Goal: Information Seeking & Learning: Learn about a topic

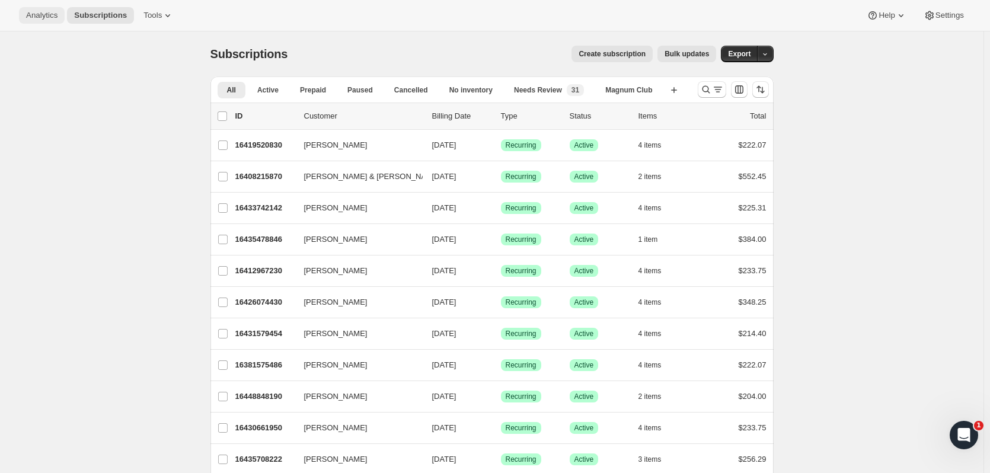
click at [39, 16] on span "Analytics" at bounding box center [41, 15] width 31 height 9
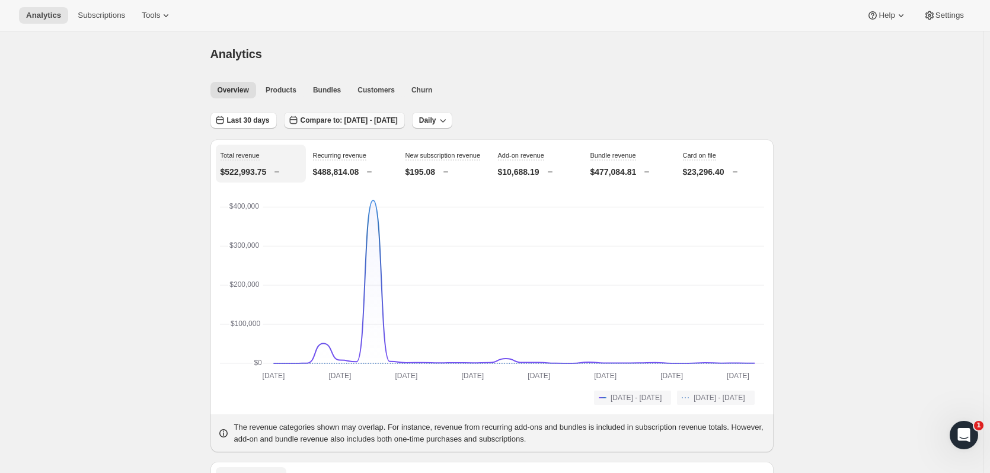
click at [361, 122] on span "Compare to: [DATE] - [DATE]" at bounding box center [349, 120] width 97 height 9
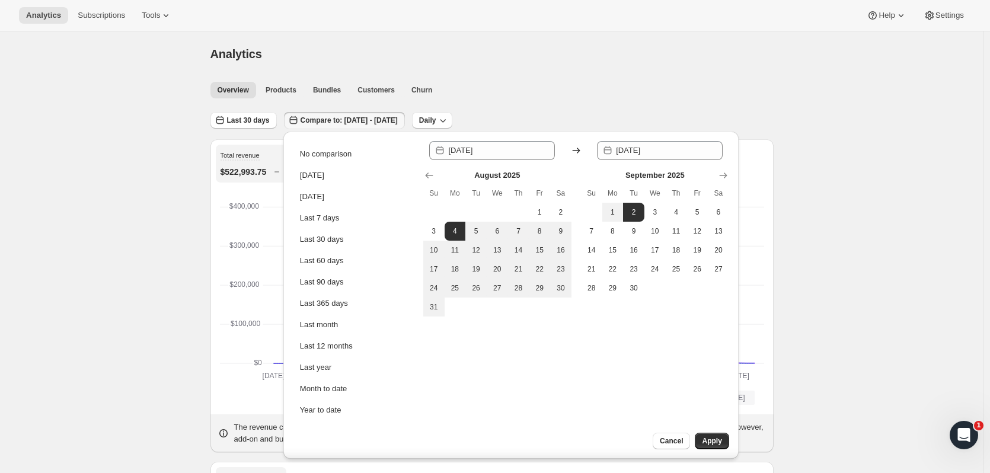
click at [375, 120] on span "Compare to: [DATE] - [DATE]" at bounding box center [349, 120] width 97 height 9
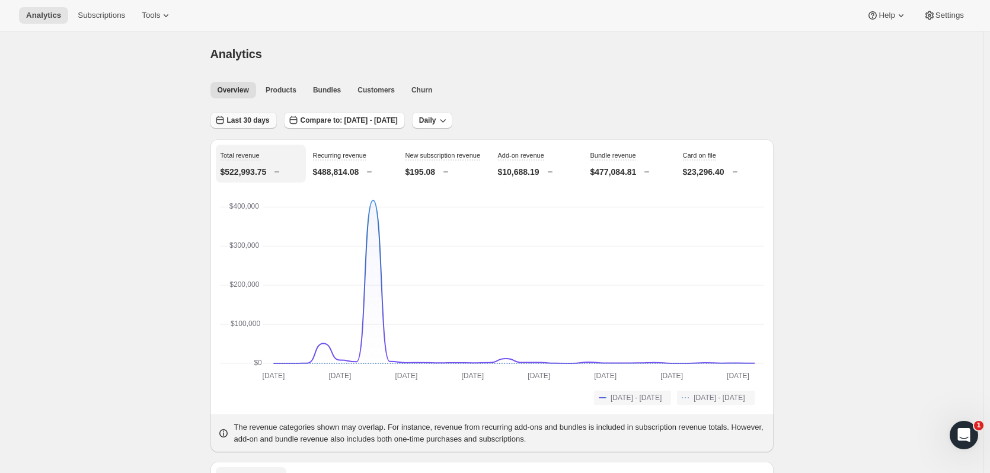
click at [251, 117] on span "Last 30 days" at bounding box center [248, 120] width 43 height 9
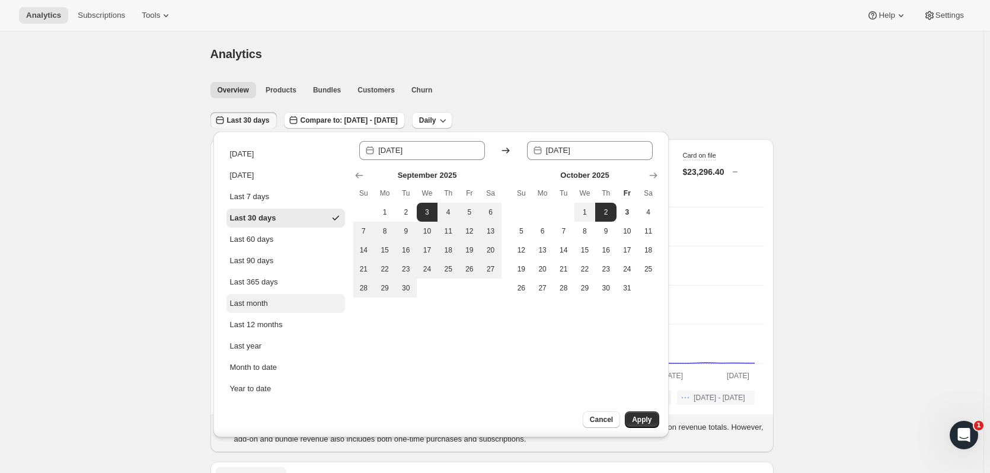
click at [248, 299] on div "Last month" at bounding box center [249, 304] width 38 height 12
type input "[DATE]"
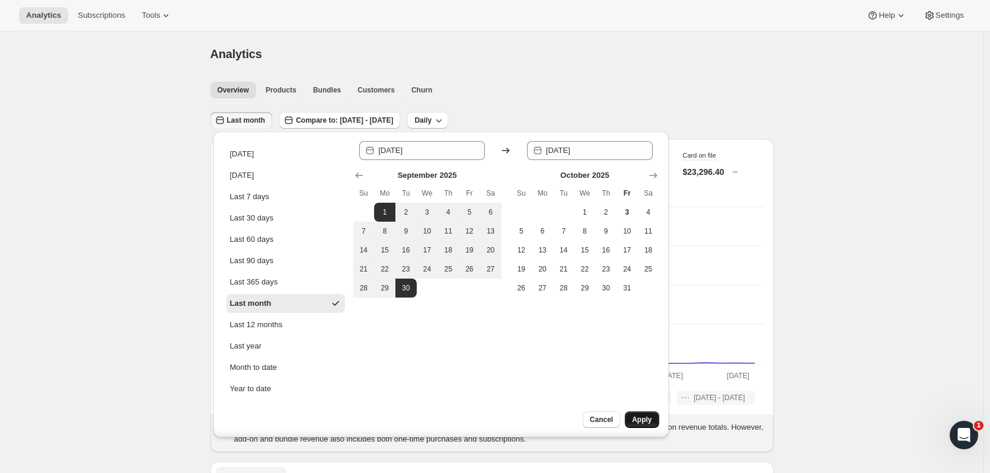
click at [642, 412] on button "Apply" at bounding box center [642, 419] width 34 height 17
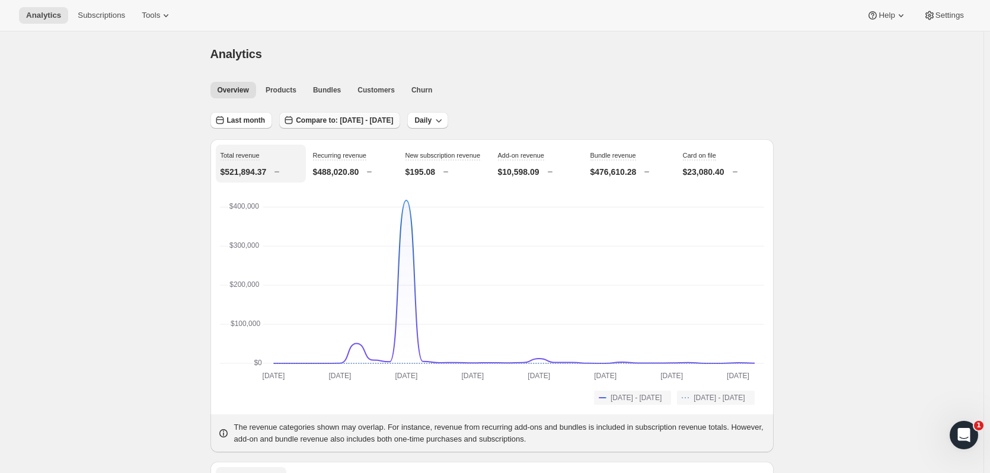
click at [346, 120] on span "Compare to: [DATE] - [DATE]" at bounding box center [344, 120] width 97 height 9
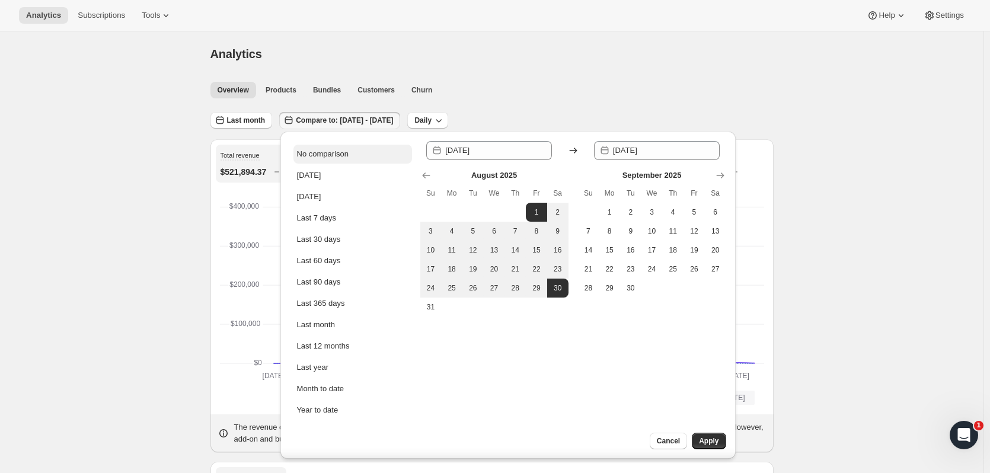
click at [331, 149] on div "No comparison" at bounding box center [323, 154] width 52 height 12
type input "[DATE]"
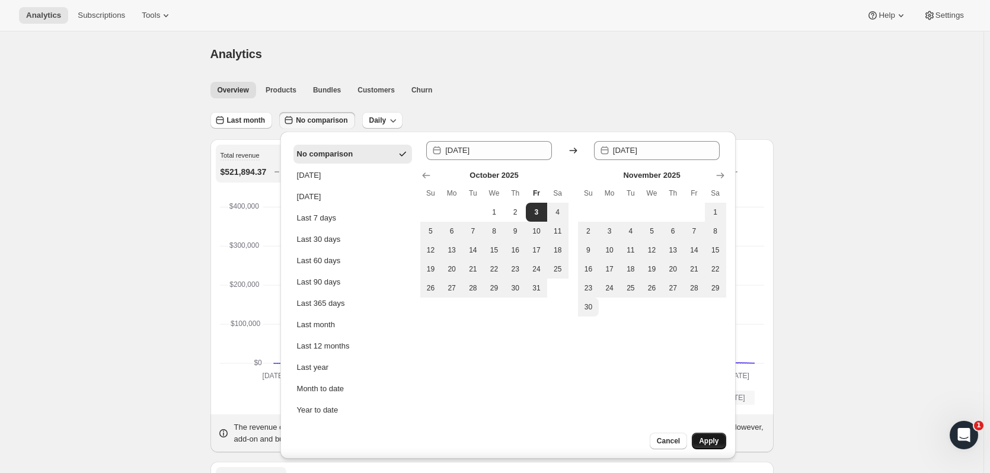
click at [707, 436] on button "Apply" at bounding box center [709, 441] width 34 height 17
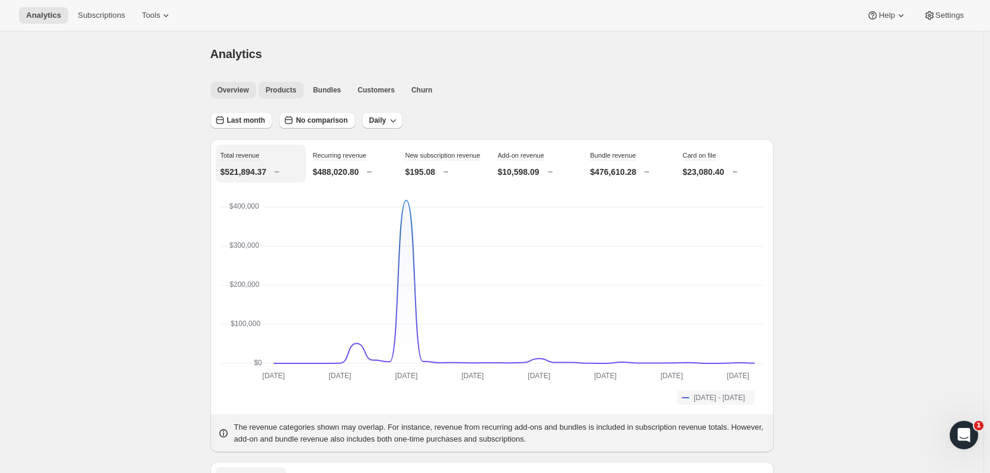
click at [295, 86] on span "Products" at bounding box center [281, 89] width 31 height 9
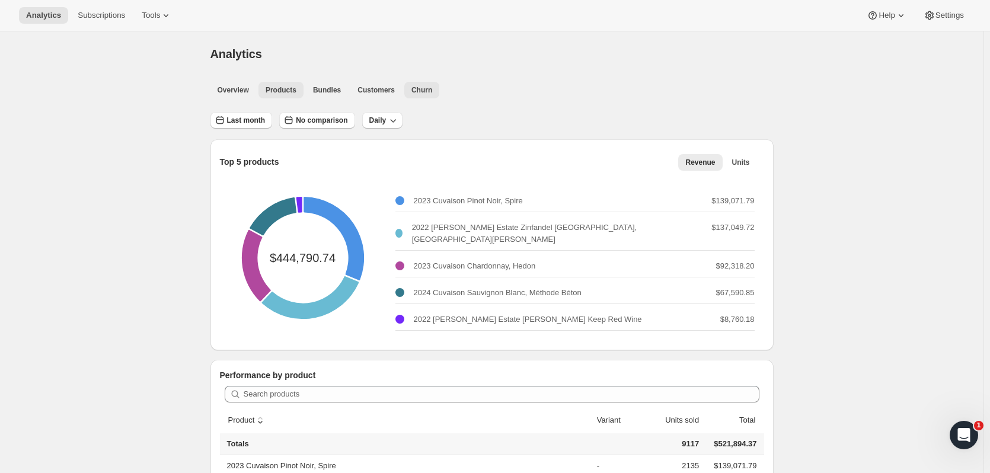
click at [412, 85] on button "Churn" at bounding box center [421, 90] width 35 height 17
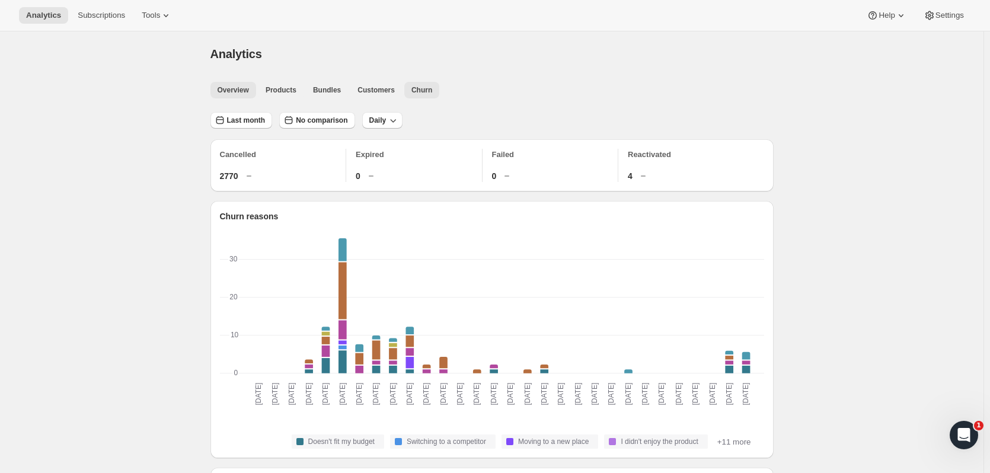
click at [234, 94] on span "Overview" at bounding box center [233, 89] width 31 height 9
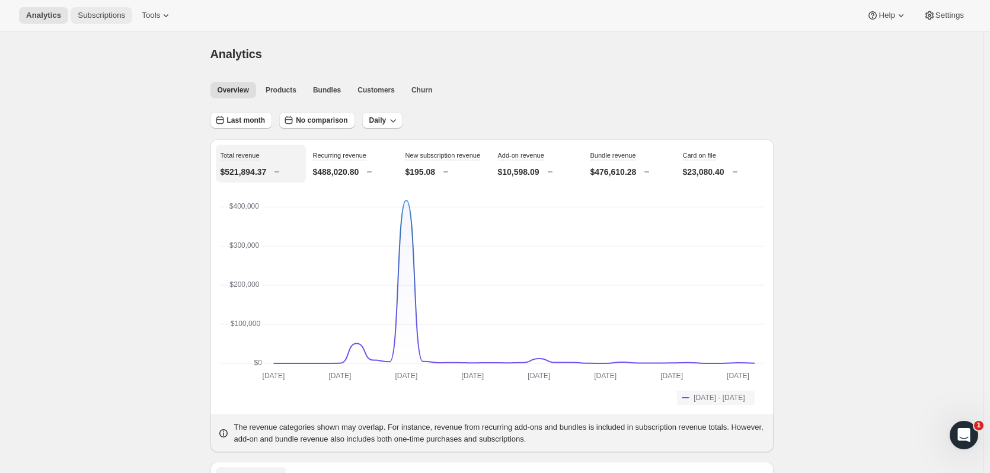
click at [92, 12] on span "Subscriptions" at bounding box center [101, 15] width 47 height 9
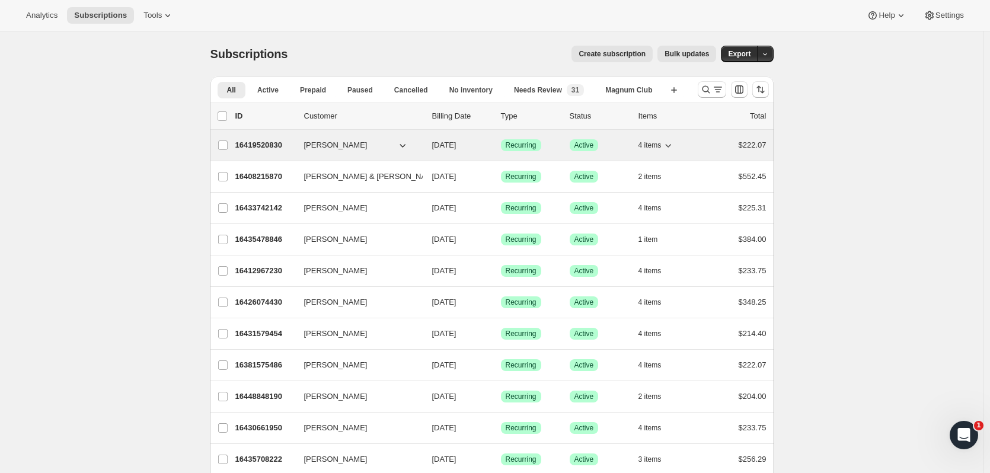
click at [673, 143] on icon "button" at bounding box center [668, 145] width 12 height 12
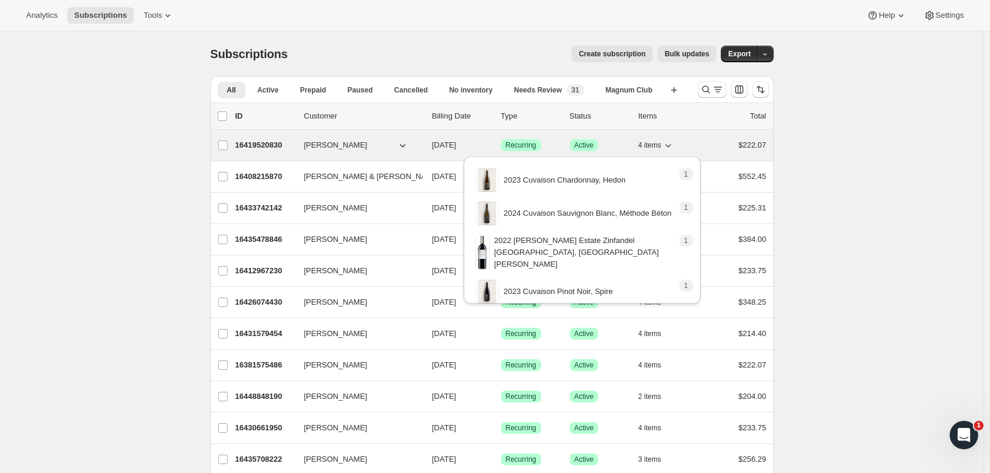
click at [673, 143] on icon "button" at bounding box center [668, 145] width 12 height 12
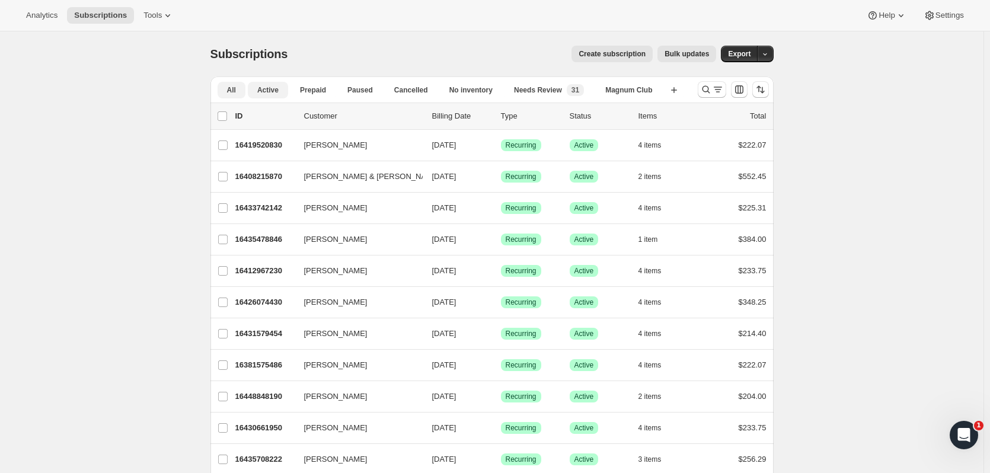
click at [274, 83] on button "Active" at bounding box center [268, 90] width 40 height 17
click at [416, 89] on span "Cancelled" at bounding box center [411, 89] width 34 height 9
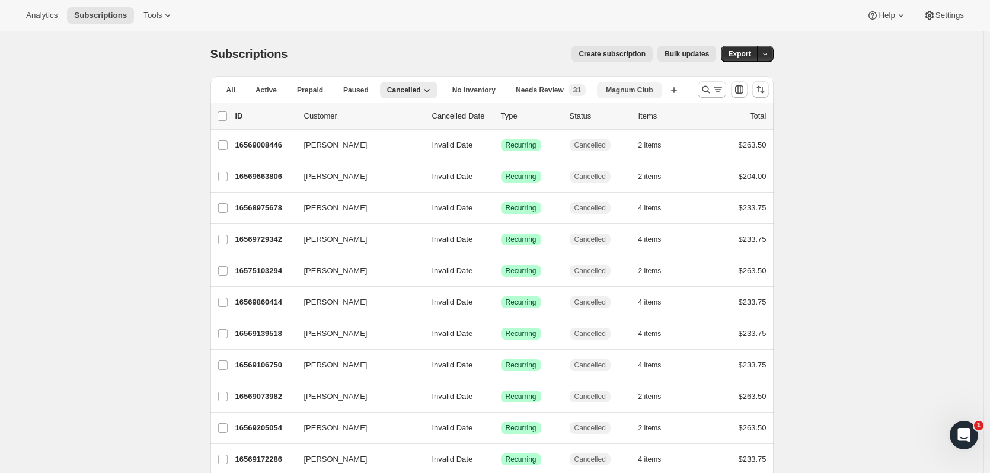
click at [639, 89] on span "Magnum Club" at bounding box center [629, 89] width 47 height 9
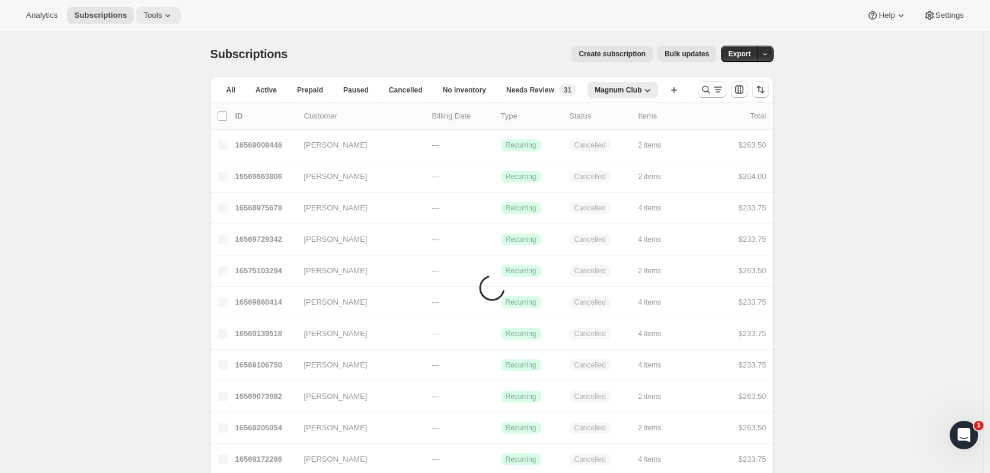
click at [162, 18] on icon at bounding box center [168, 15] width 12 height 12
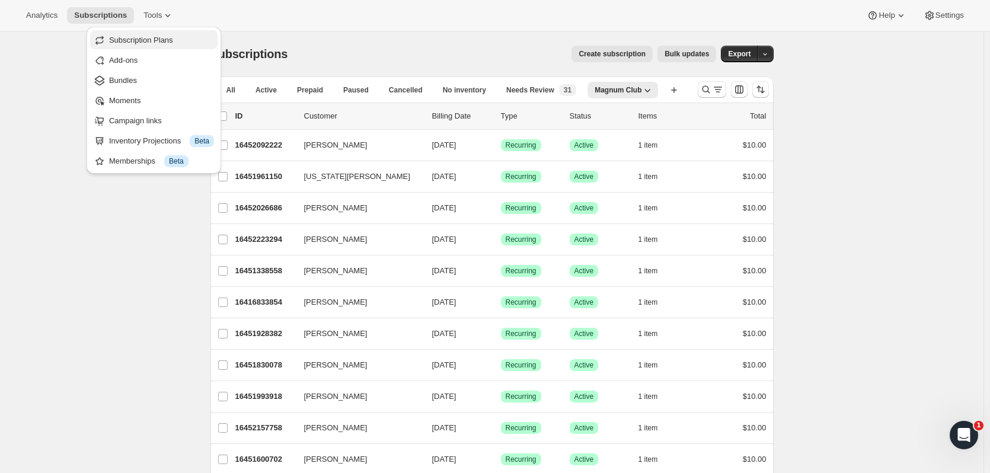
click at [132, 40] on span "Subscription Plans" at bounding box center [141, 40] width 64 height 9
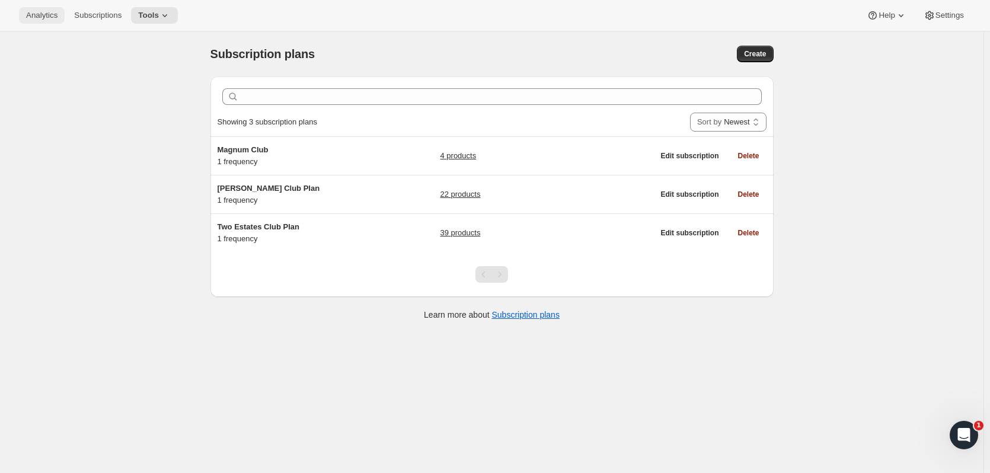
click at [36, 8] on button "Analytics" at bounding box center [42, 15] width 46 height 17
